Goal: Navigation & Orientation: Understand site structure

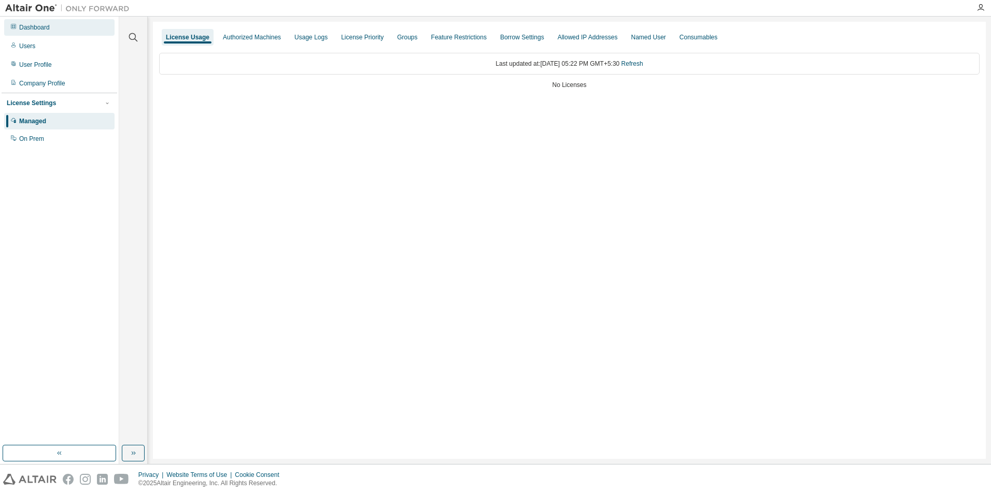
click at [28, 28] on div "Dashboard" at bounding box center [34, 27] width 31 height 8
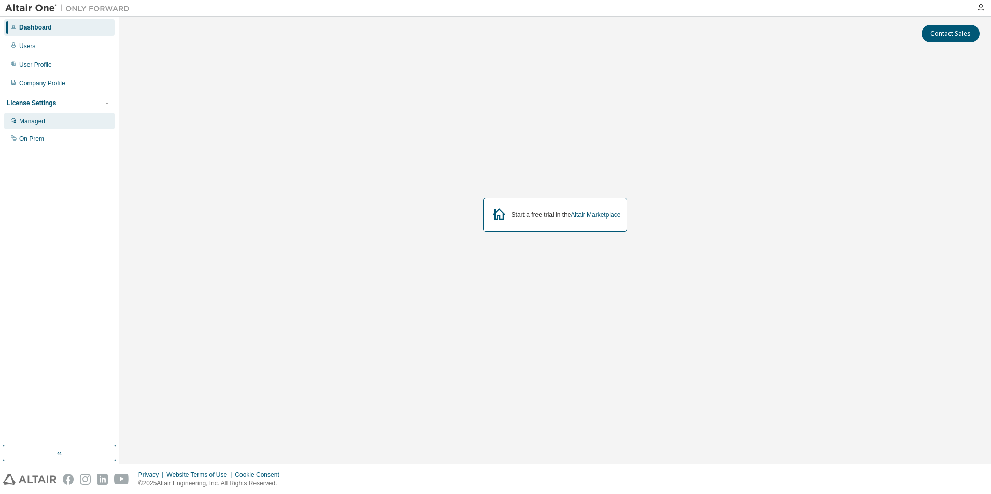
click at [33, 117] on div "Managed" at bounding box center [59, 121] width 110 height 17
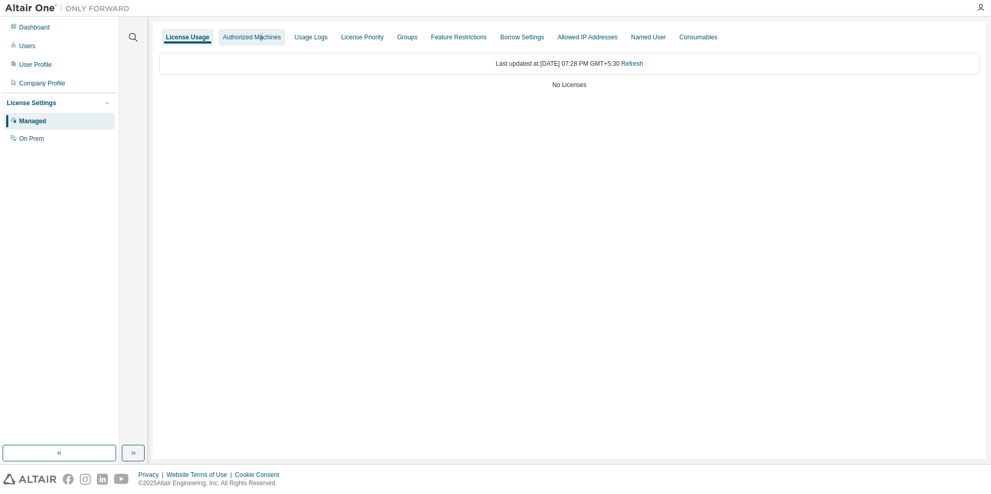
click at [259, 33] on div "Authorized Machines" at bounding box center [252, 37] width 58 height 8
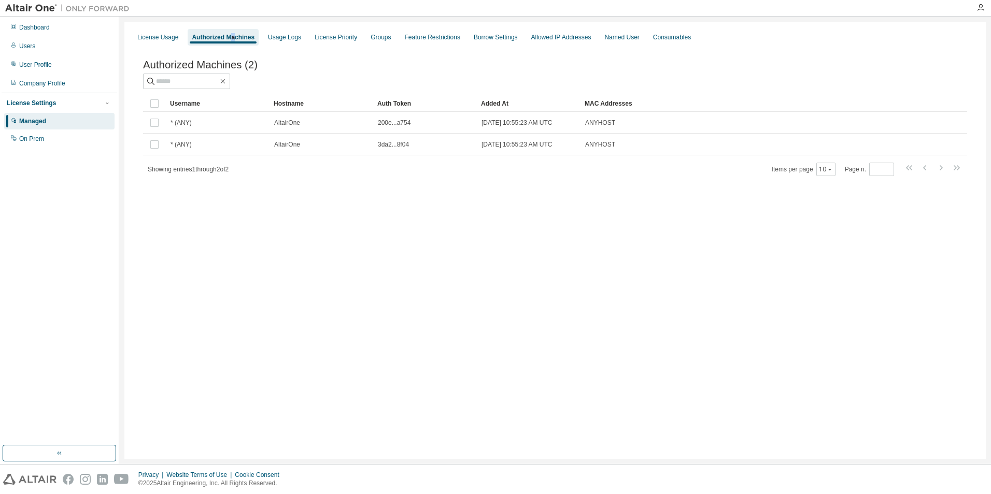
drag, startPoint x: 259, startPoint y: 33, endPoint x: 229, endPoint y: 41, distance: 31.0
click at [229, 41] on div "Authorized Machines" at bounding box center [223, 37] width 63 height 8
click at [275, 34] on div "Usage Logs" at bounding box center [284, 37] width 33 height 8
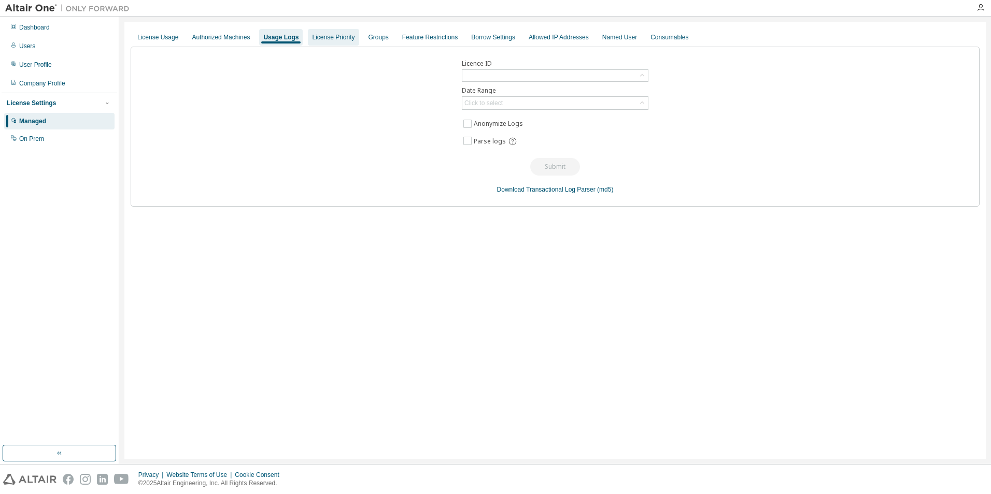
click at [325, 37] on div "License Priority" at bounding box center [333, 37] width 42 height 8
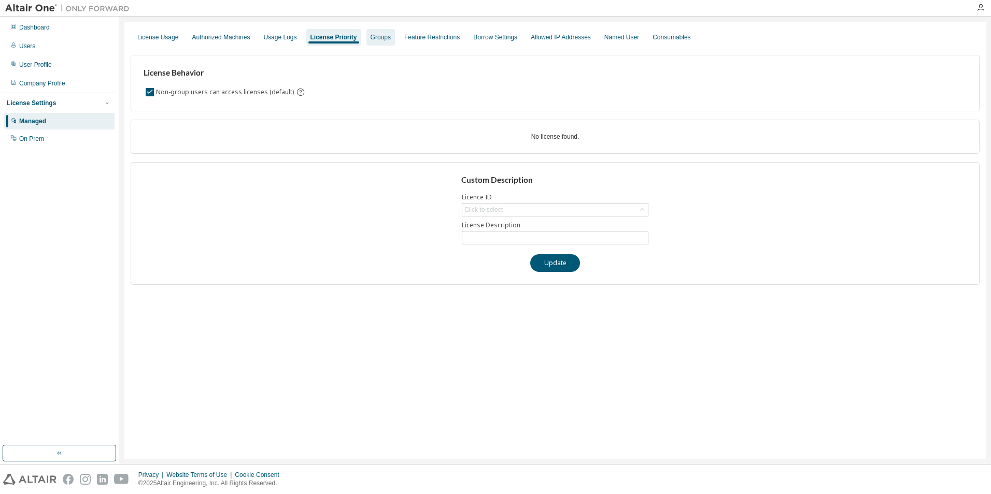
click at [375, 35] on div "Groups" at bounding box center [380, 37] width 20 height 8
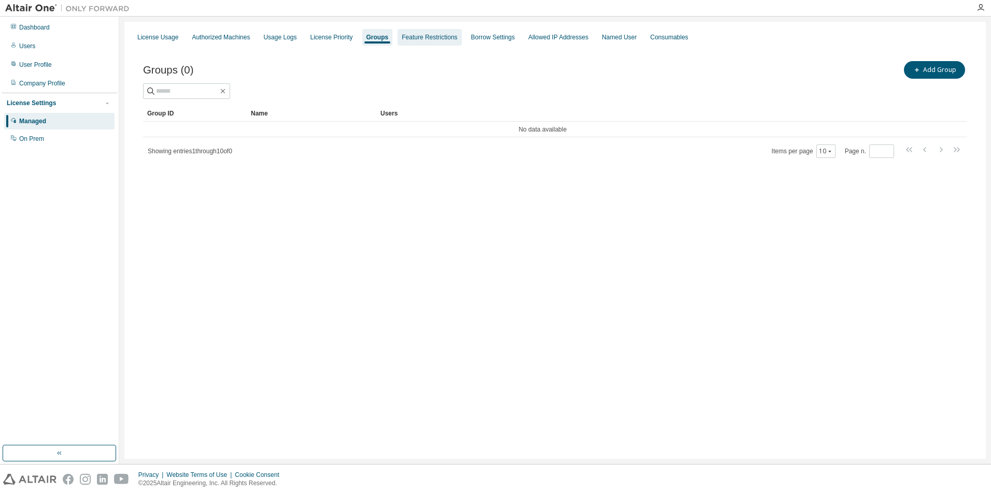
click at [418, 39] on div "Feature Restrictions" at bounding box center [429, 37] width 55 height 8
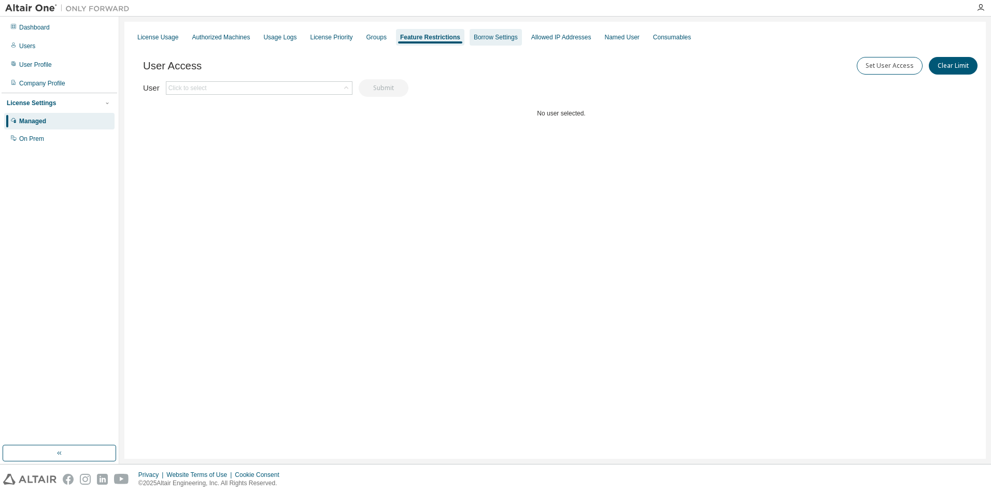
click at [482, 39] on div "Borrow Settings" at bounding box center [496, 37] width 44 height 8
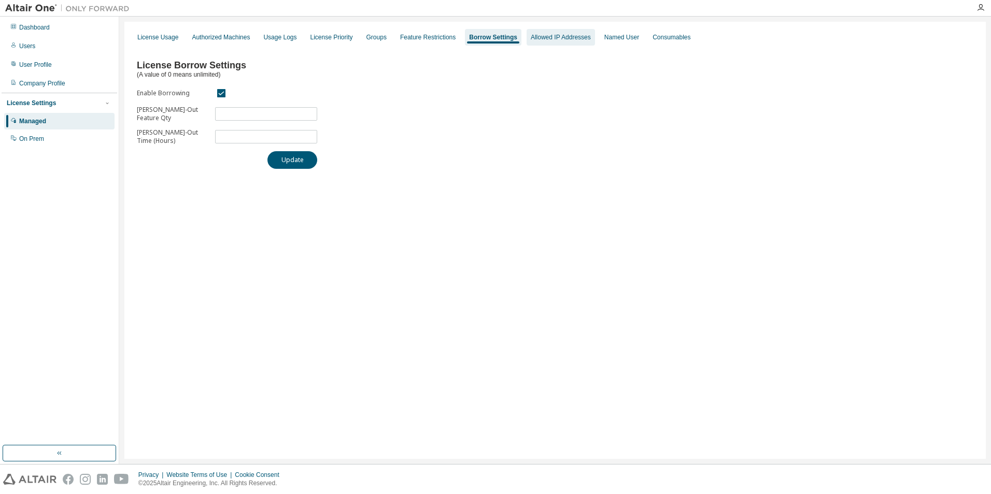
click at [556, 39] on div "Allowed IP Addresses" at bounding box center [561, 37] width 60 height 8
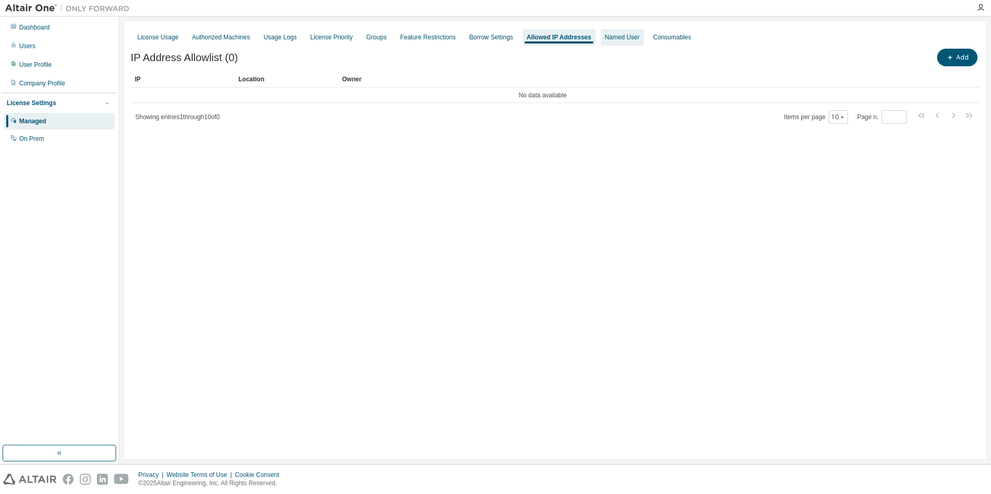
click at [605, 39] on div "Named User" at bounding box center [622, 37] width 35 height 8
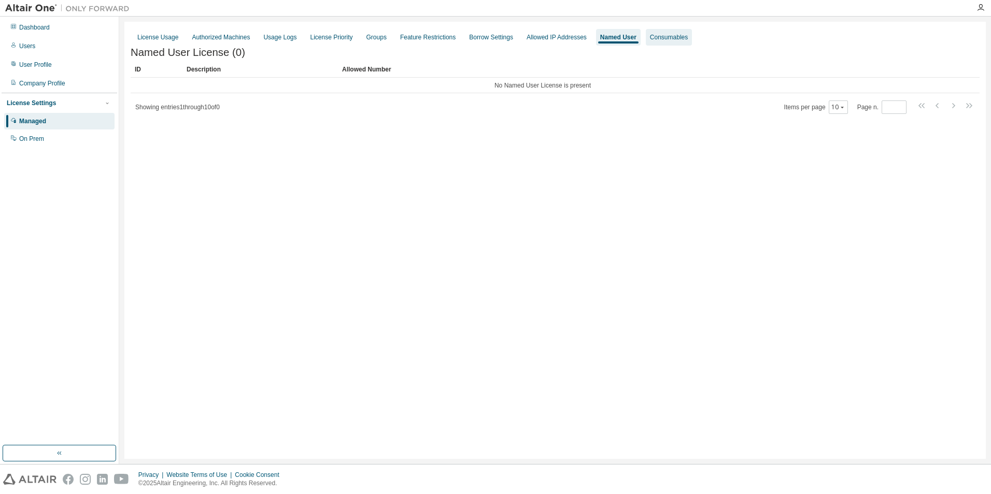
click at [650, 38] on div "Consumables" at bounding box center [669, 37] width 38 height 8
